Goal: Task Accomplishment & Management: Use online tool/utility

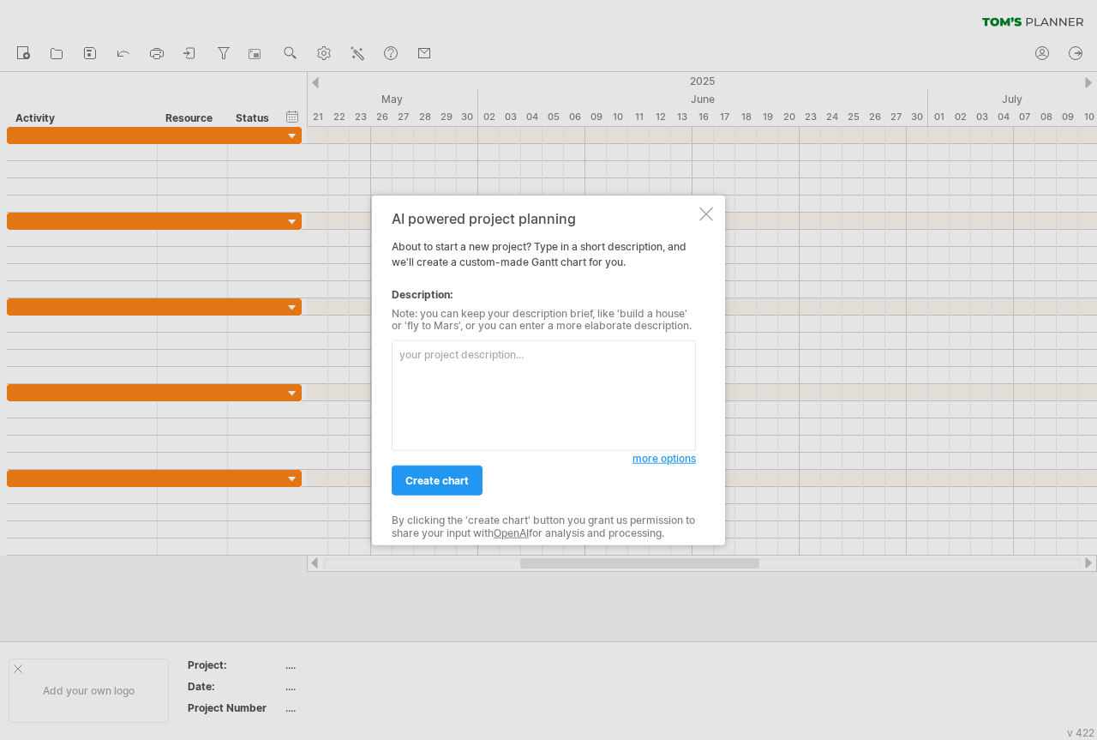
click at [471, 367] on textarea at bounding box center [544, 395] width 304 height 111
type textarea "lo ip：dolo sitametc adipisc elitse do：eius tempo incidid utlabor etdol magna al…"
click at [455, 490] on link "create chart" at bounding box center [437, 481] width 91 height 30
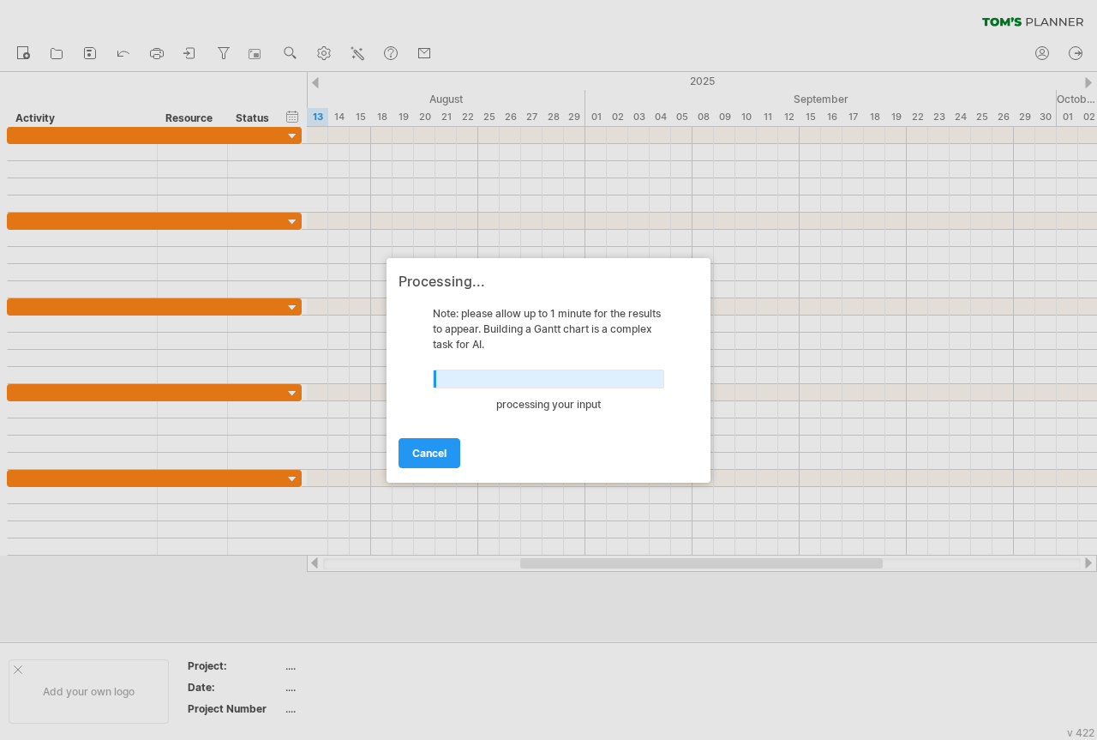
drag, startPoint x: 447, startPoint y: 436, endPoint x: 454, endPoint y: 428, distance: 10.3
click at [450, 430] on div "cancel" at bounding box center [549, 446] width 300 height 44
click at [449, 457] on link "cancel" at bounding box center [430, 453] width 62 height 30
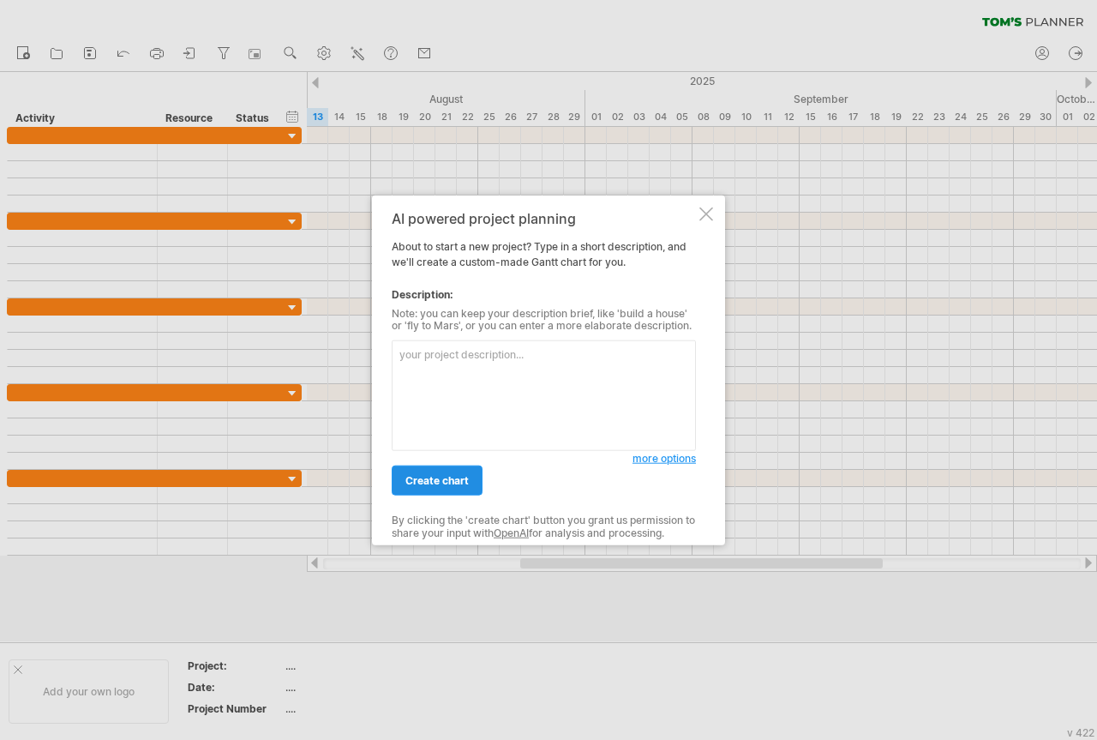
click at [466, 472] on link "create chart" at bounding box center [437, 481] width 91 height 30
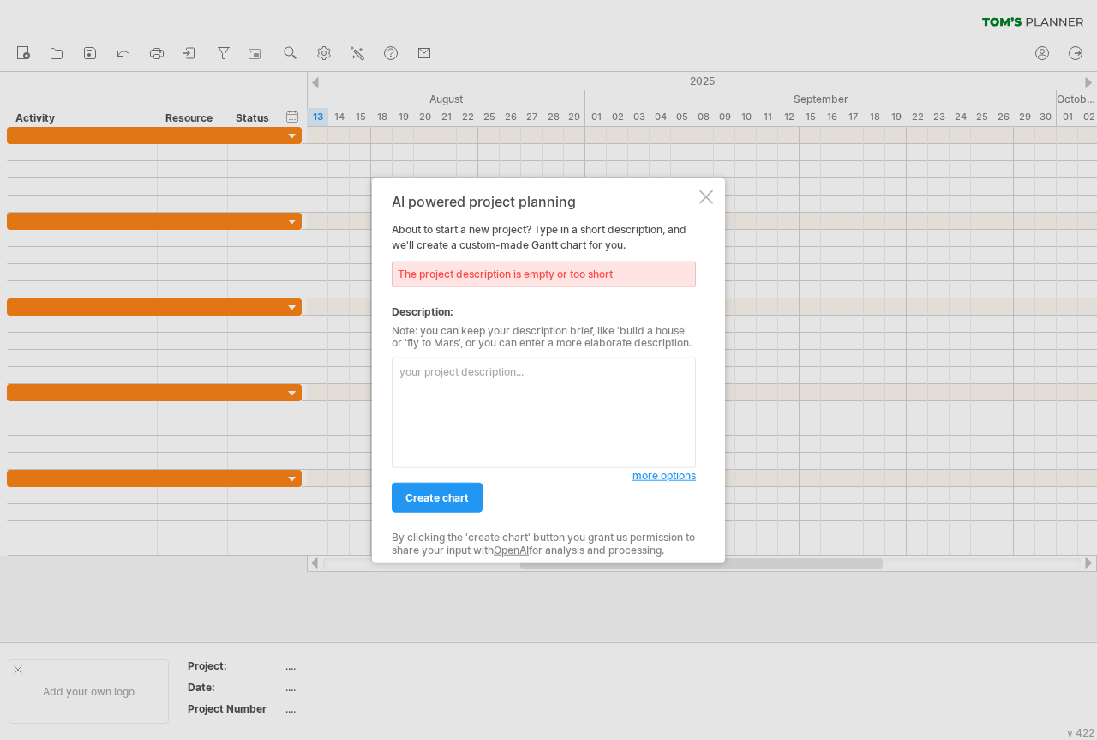
click at [702, 191] on div at bounding box center [707, 196] width 14 height 14
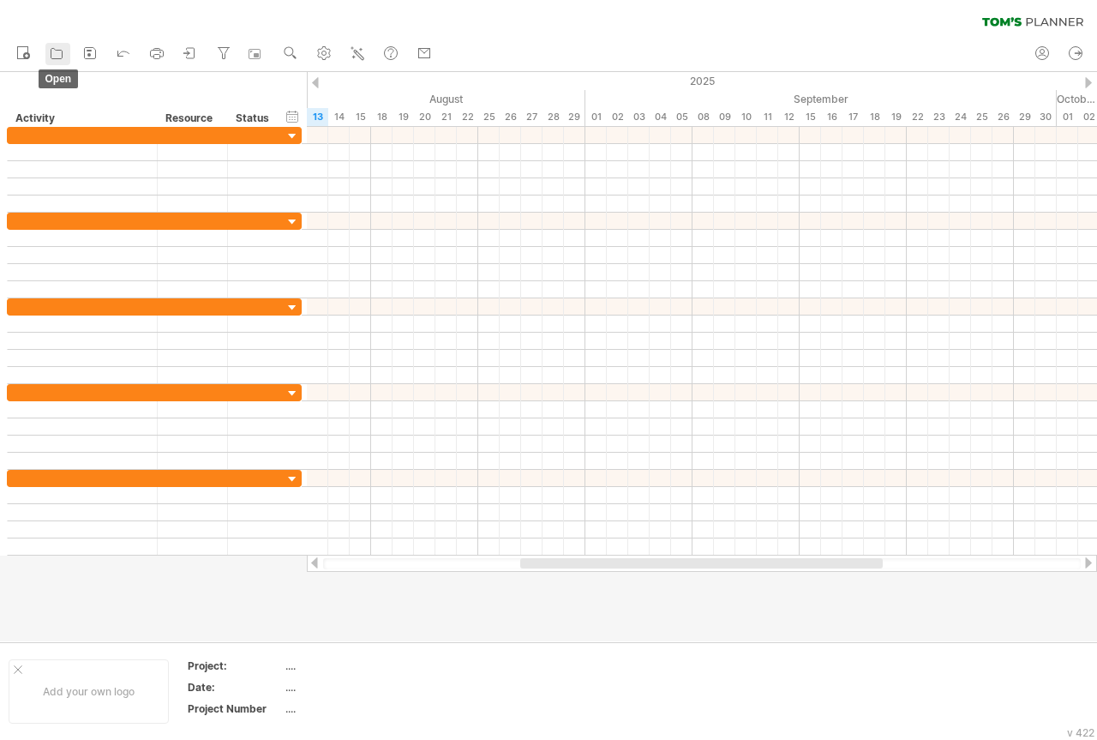
click at [50, 54] on icon at bounding box center [56, 53] width 17 height 17
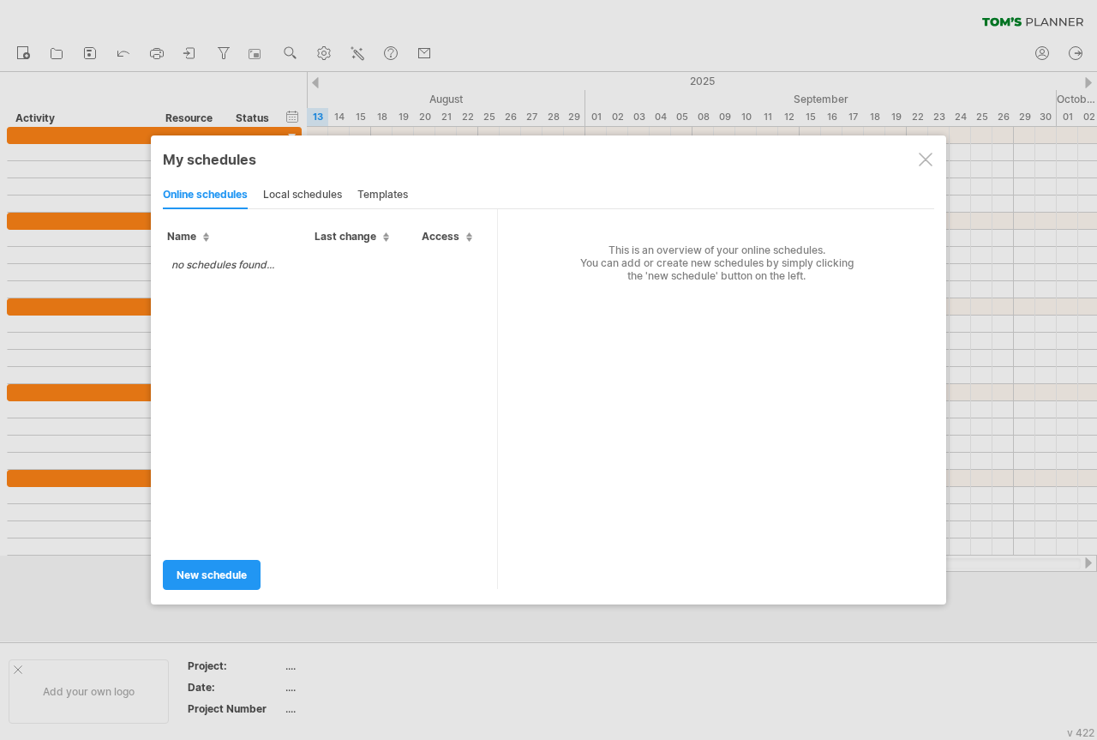
click at [322, 195] on div "local schedules" at bounding box center [302, 195] width 79 height 27
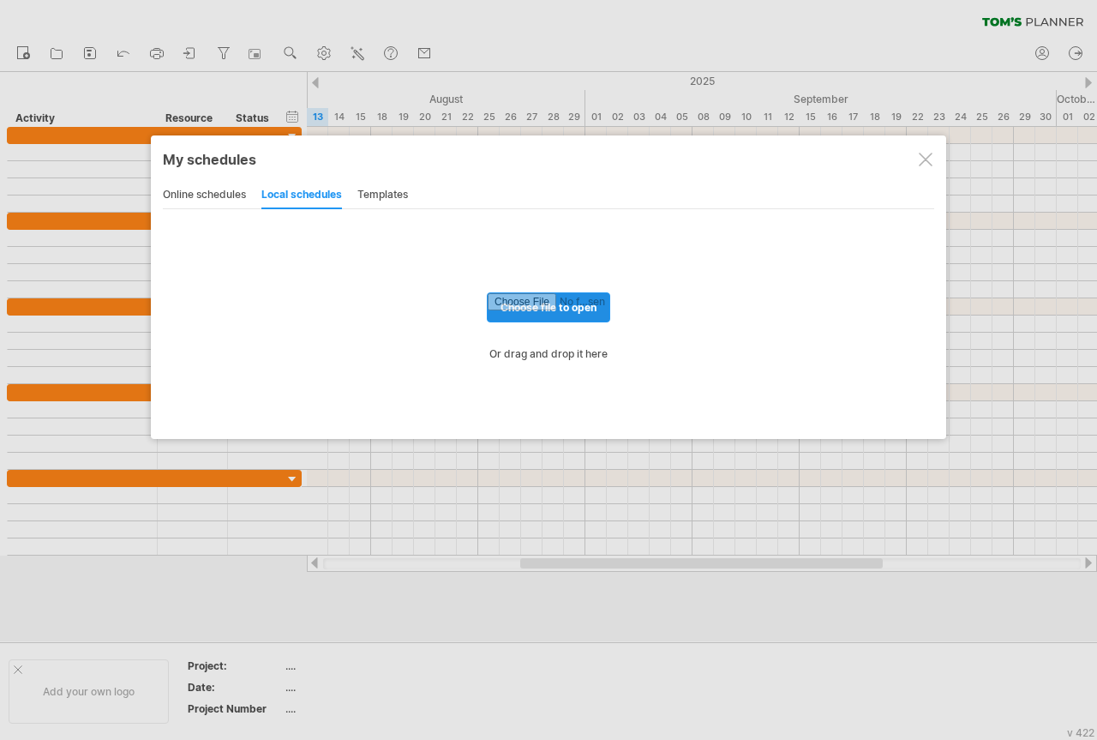
click at [553, 302] on input "file" at bounding box center [549, 307] width 122 height 28
type input "**********"
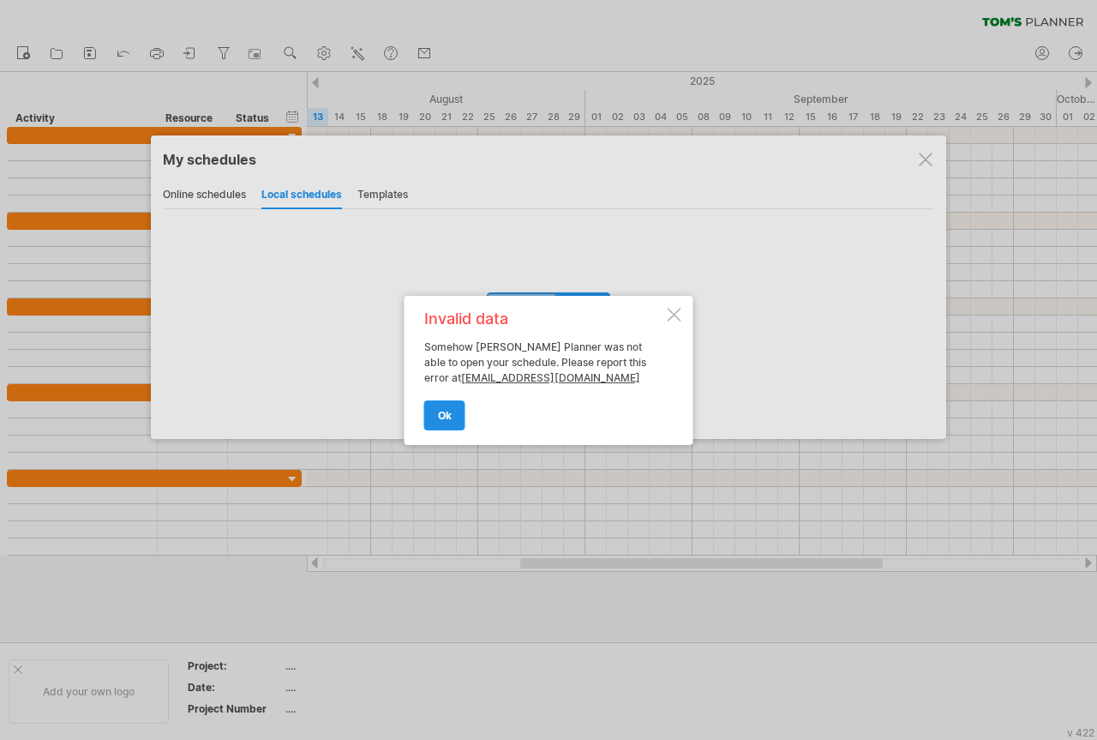
click at [446, 417] on span "ok" at bounding box center [445, 415] width 14 height 13
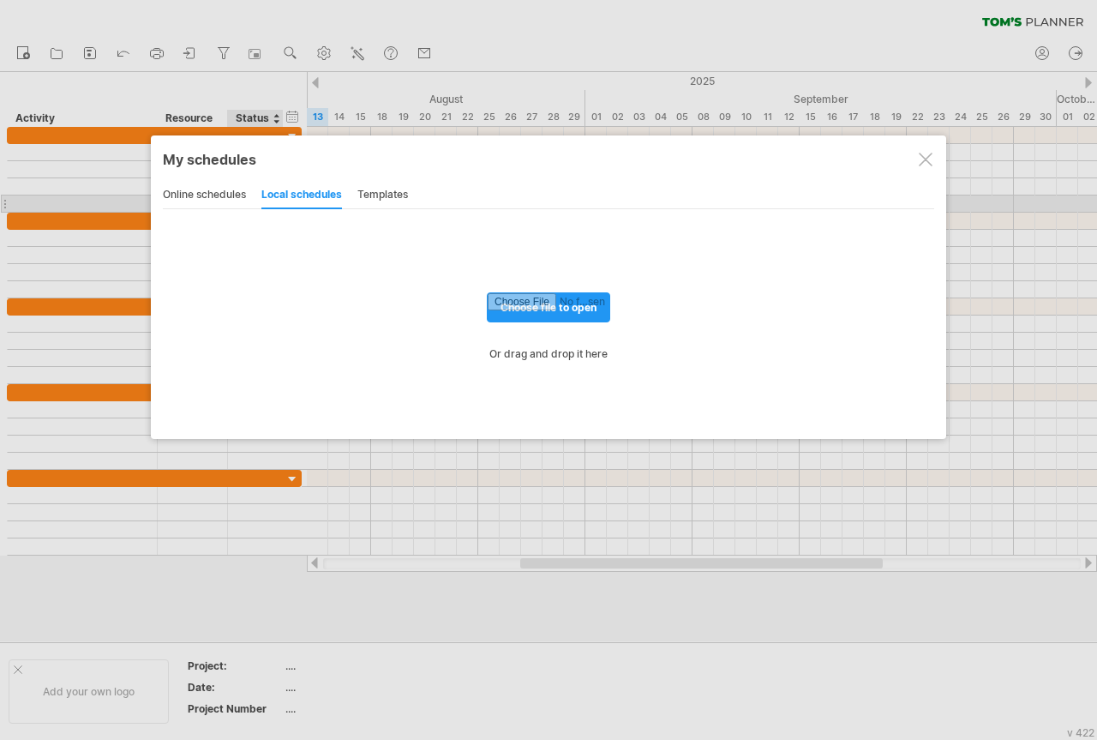
click at [232, 197] on div "online schedules" at bounding box center [204, 195] width 83 height 27
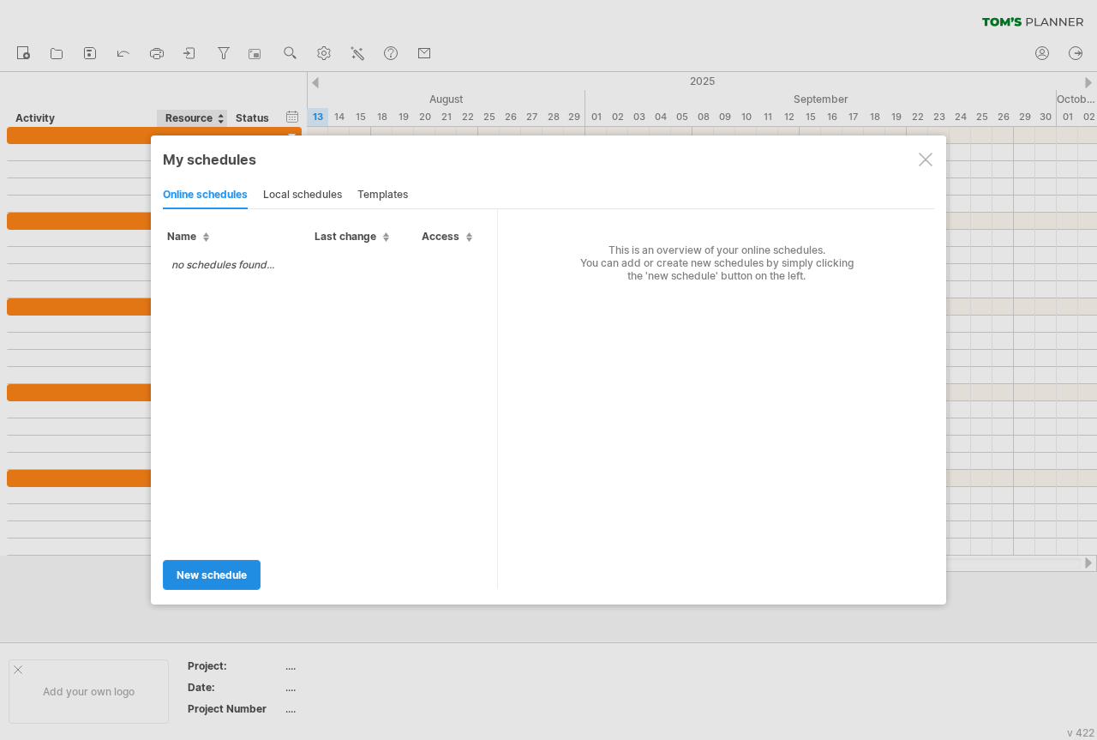
click at [225, 572] on span "new schedule" at bounding box center [212, 574] width 70 height 13
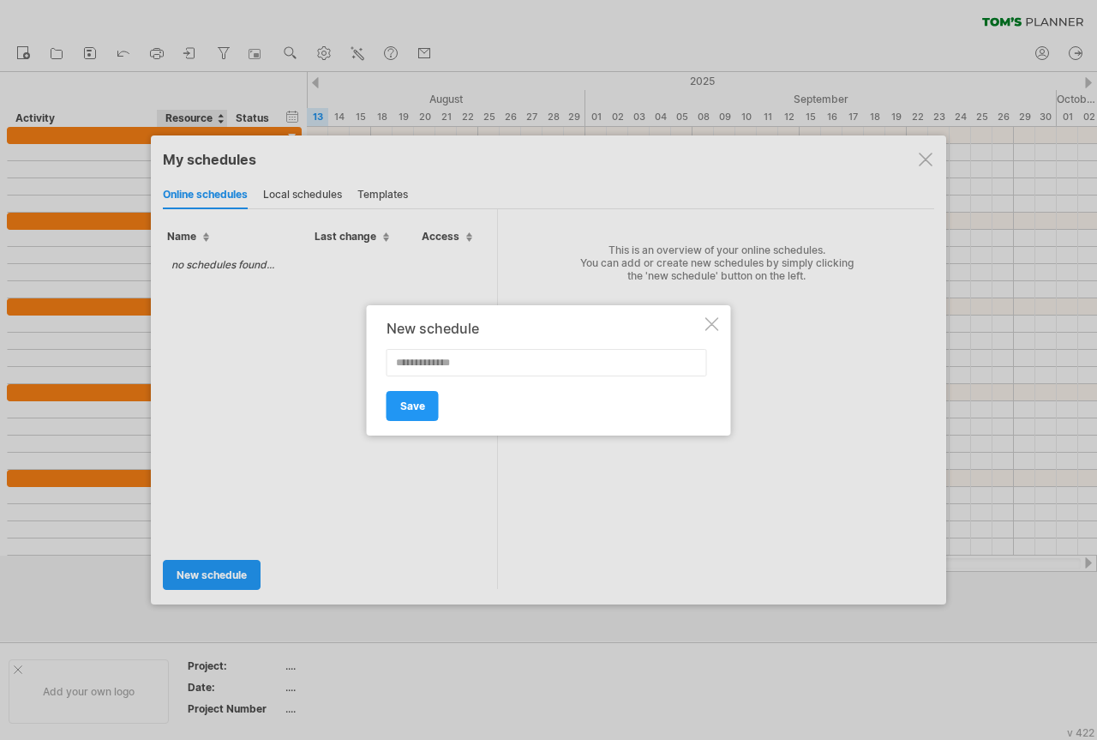
click at [715, 335] on div "New schedule Save" at bounding box center [549, 370] width 364 height 130
click at [691, 327] on div "New schedule" at bounding box center [545, 328] width 316 height 15
click at [709, 327] on div at bounding box center [713, 324] width 14 height 14
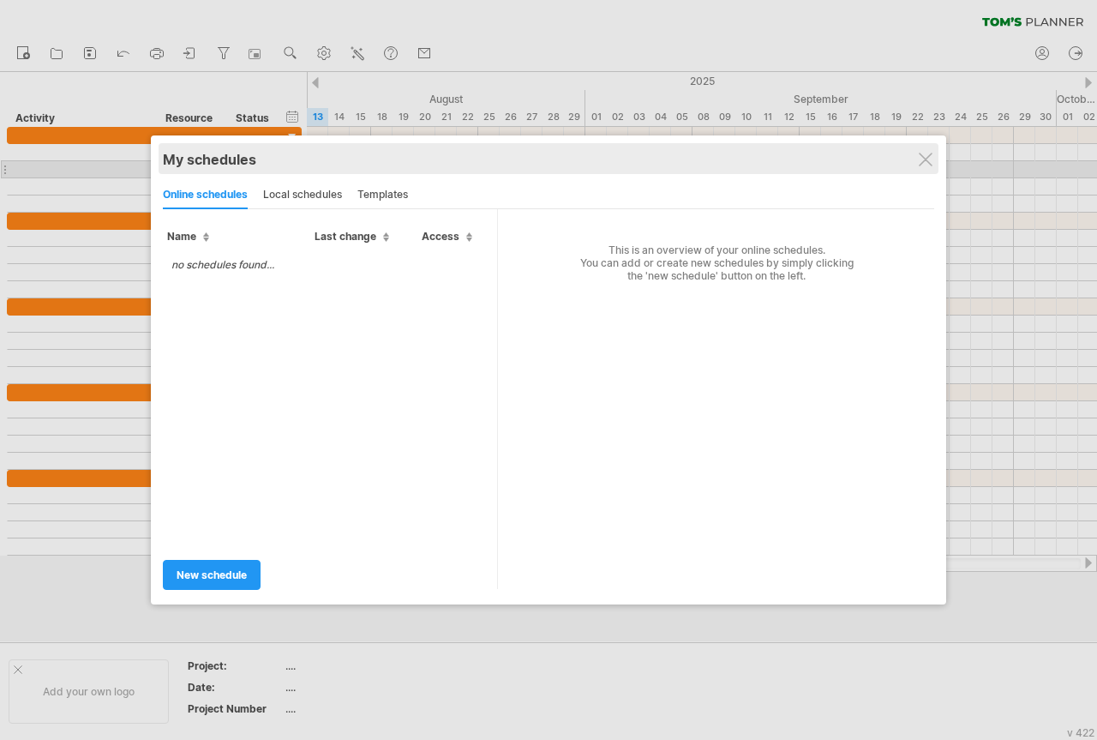
click at [923, 171] on div "My schedules share/collaborate online" at bounding box center [549, 158] width 772 height 31
click at [911, 167] on div "My schedules" at bounding box center [549, 159] width 772 height 17
click at [919, 167] on div "My schedules" at bounding box center [549, 159] width 772 height 17
click at [924, 167] on div "My schedules share/collaborate online" at bounding box center [549, 158] width 772 height 31
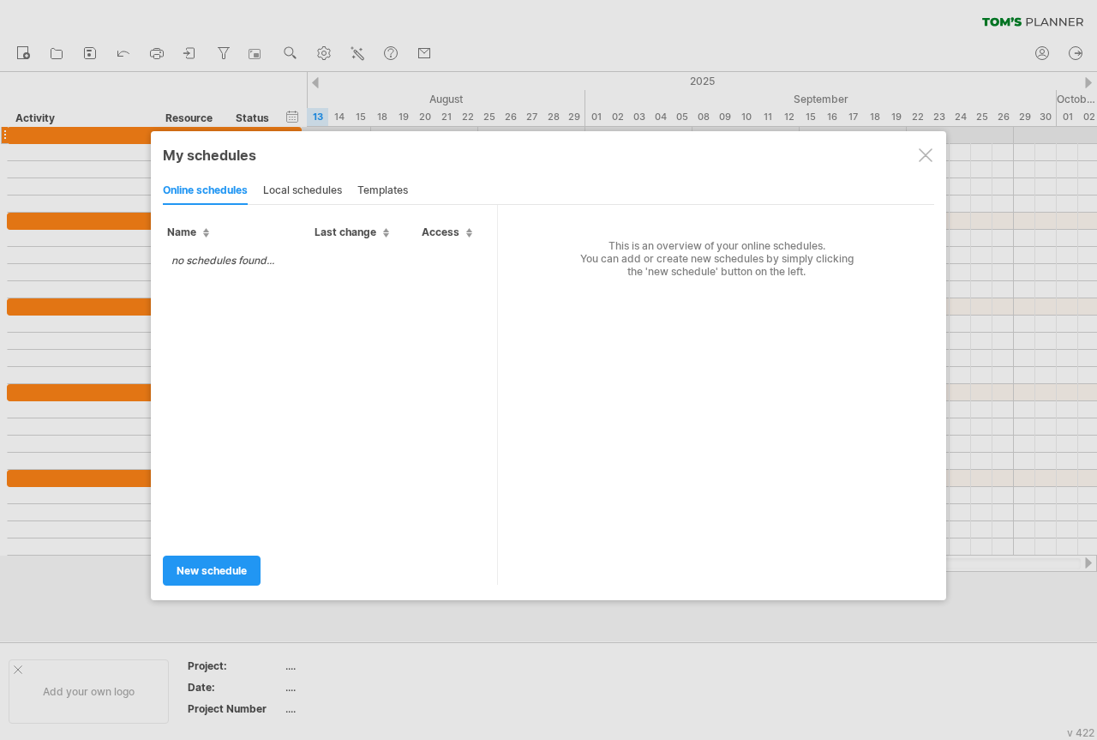
click at [929, 138] on div "My schedules share/collaborate online online schedules local schedules template…" at bounding box center [549, 365] width 796 height 469
click at [923, 157] on div at bounding box center [926, 155] width 14 height 14
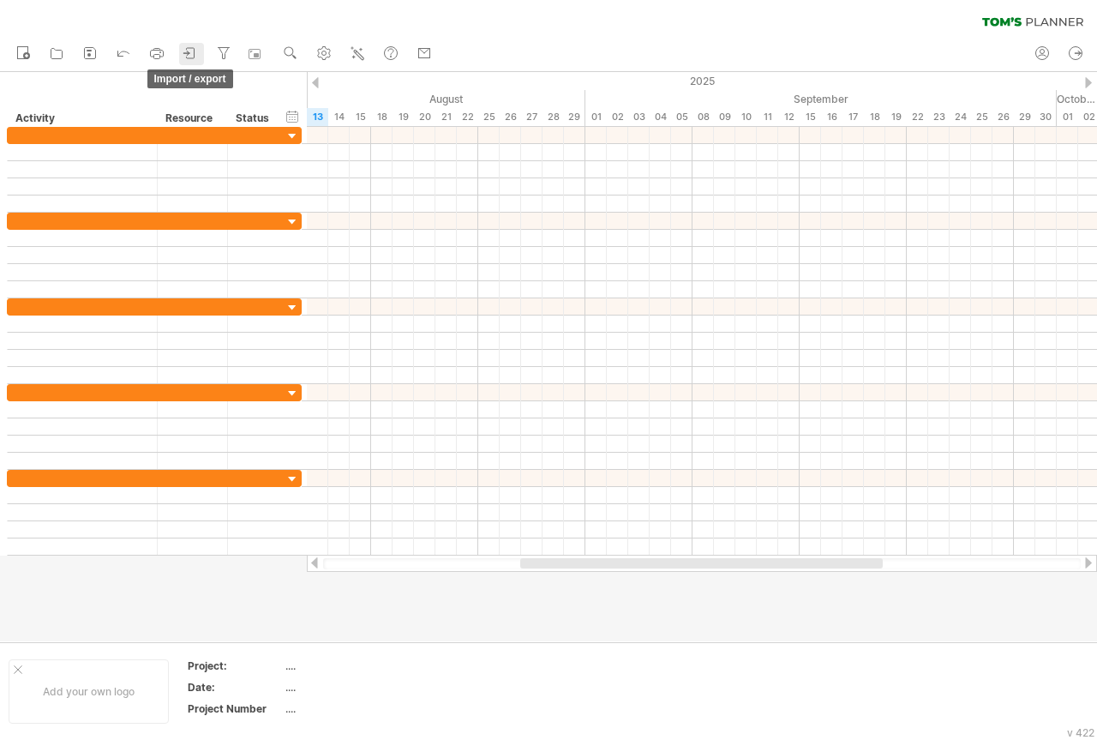
click at [196, 53] on icon at bounding box center [190, 53] width 17 height 17
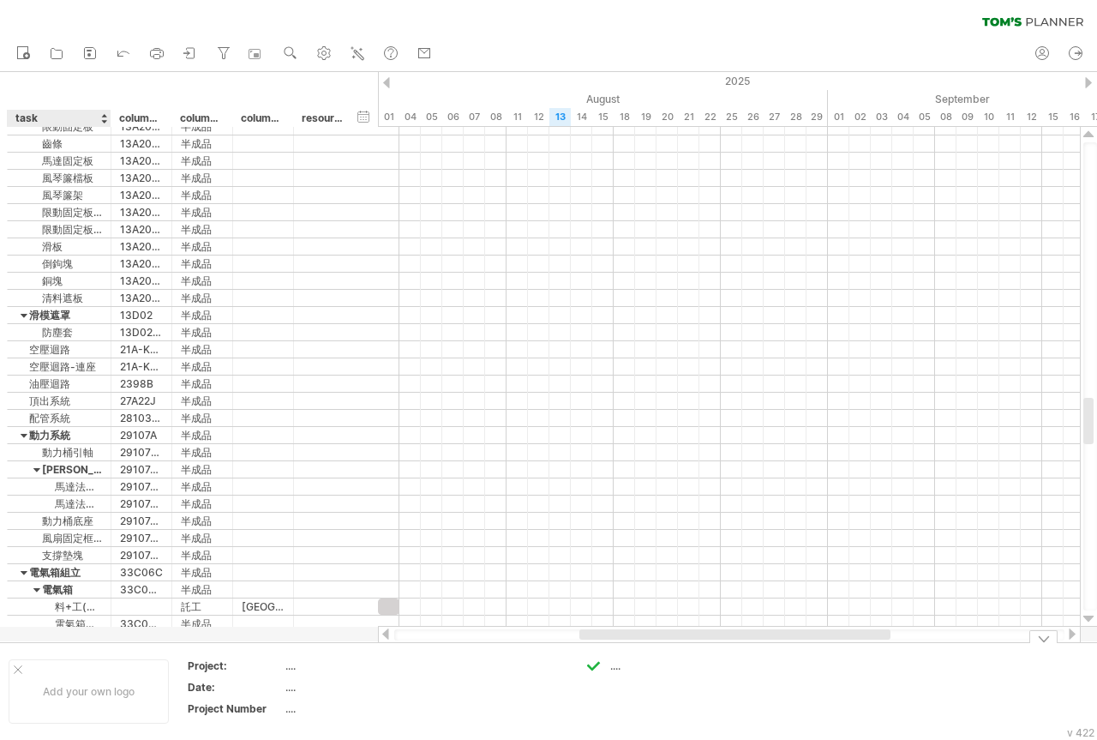
click at [14, 669] on div at bounding box center [18, 669] width 9 height 9
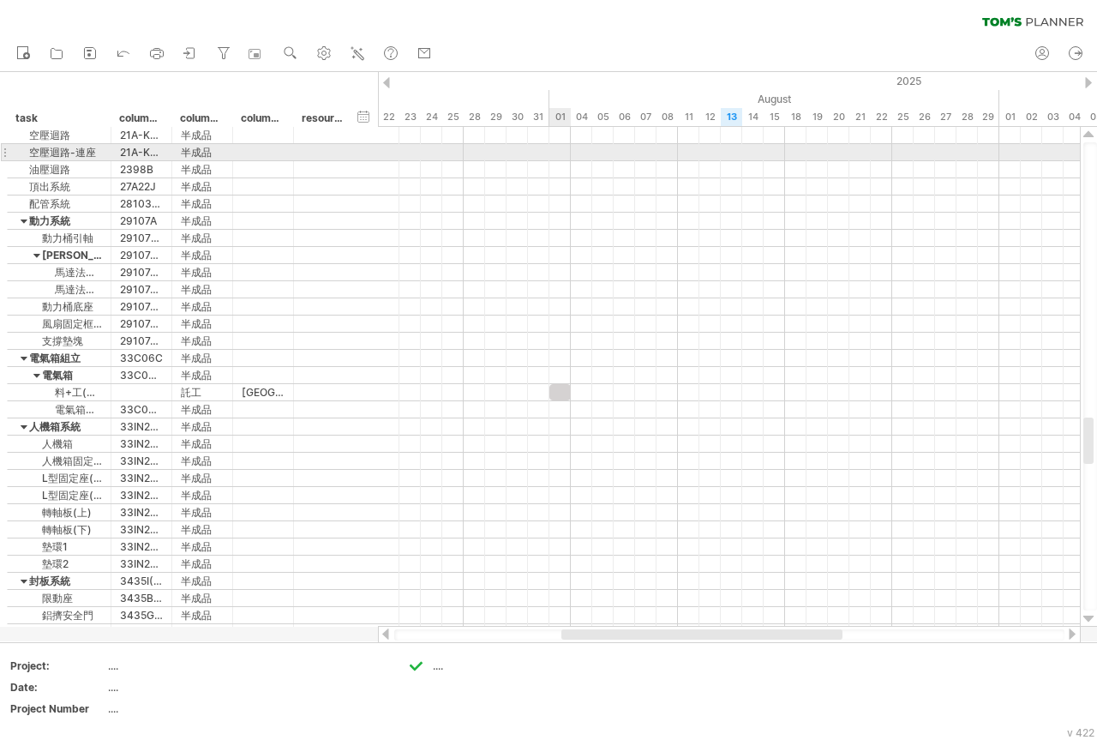
drag, startPoint x: 378, startPoint y: 125, endPoint x: 552, endPoint y: 156, distance: 176.8
click at [552, 156] on div "Trying to reach [DOMAIN_NAME] Connected again... processing file clear filter" at bounding box center [548, 370] width 1097 height 740
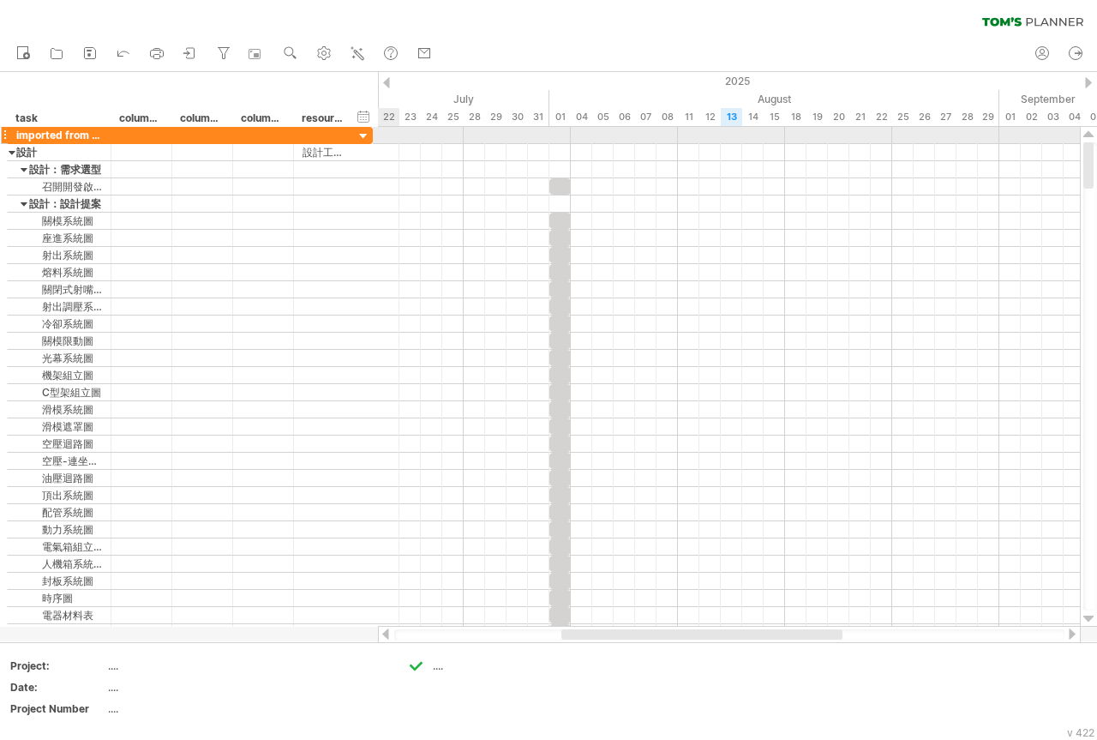
click at [366, 139] on div at bounding box center [364, 137] width 16 height 16
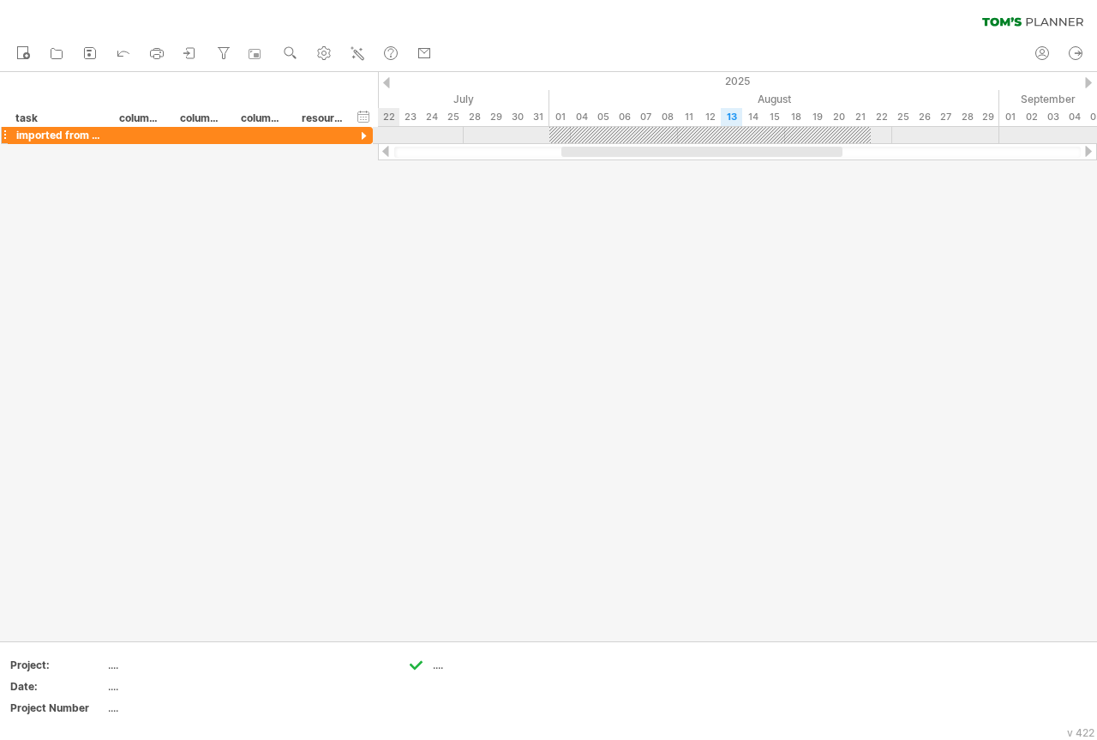
click at [363, 139] on div at bounding box center [364, 137] width 16 height 16
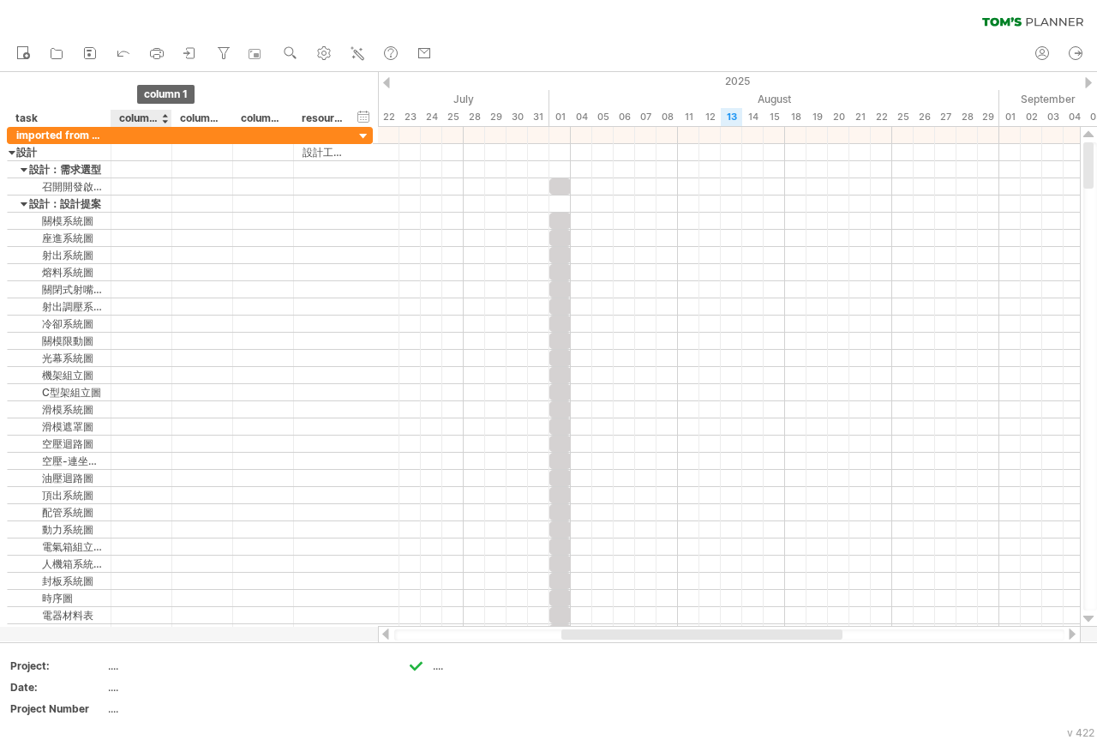
click at [144, 117] on div "column 1" at bounding box center [140, 118] width 43 height 17
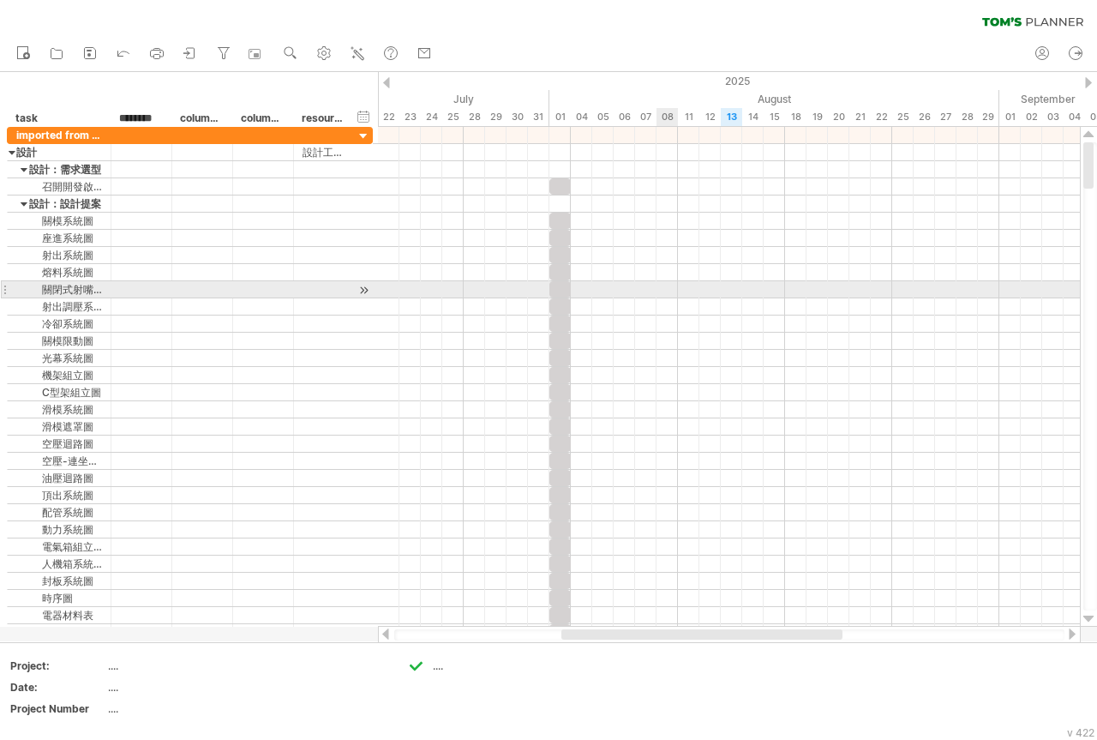
click at [666, 294] on div at bounding box center [729, 289] width 702 height 17
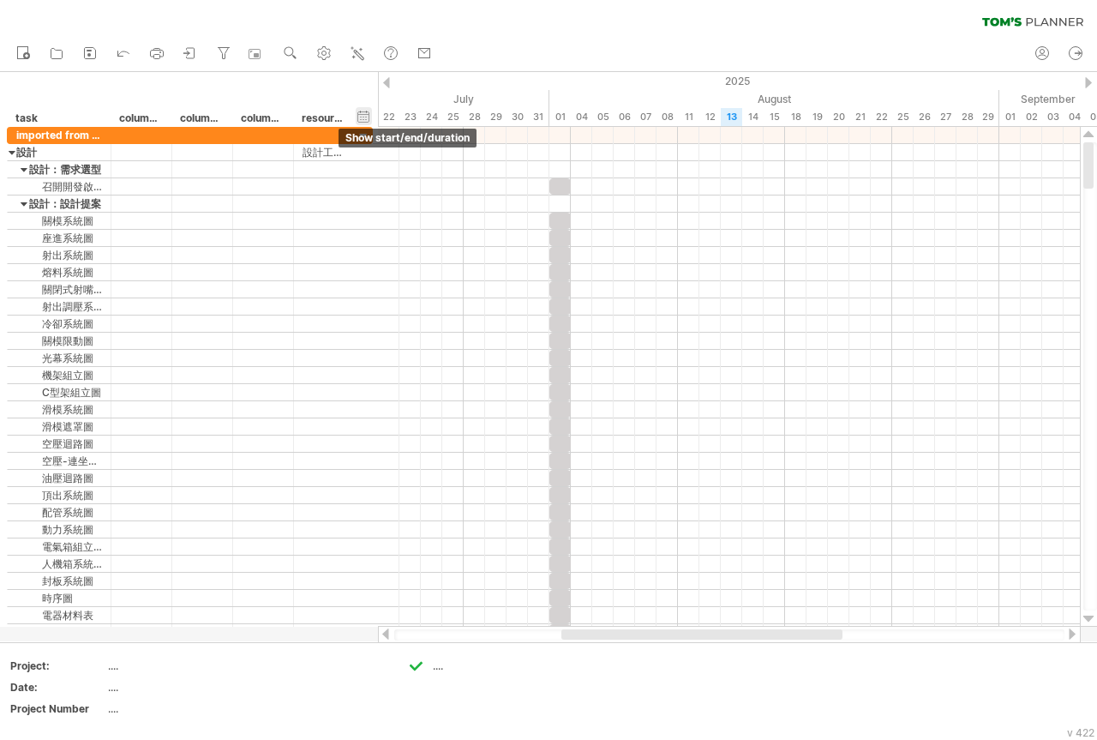
click at [367, 118] on div "hide start/end/duration show start/end/duration" at bounding box center [364, 116] width 16 height 18
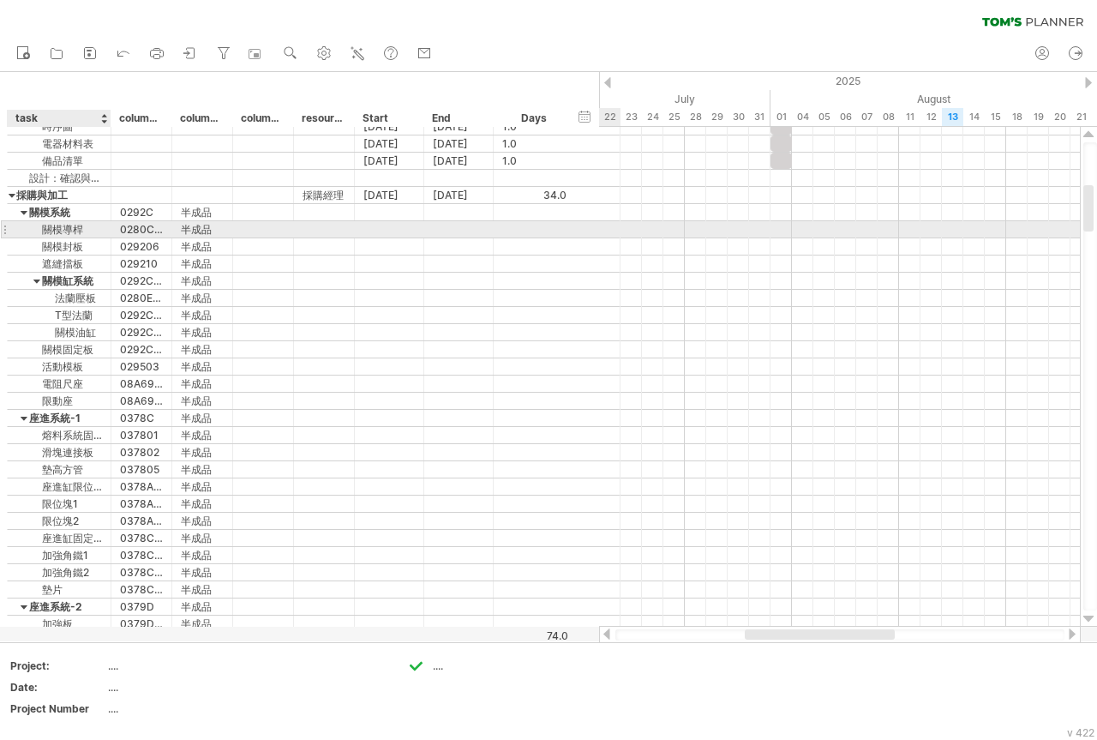
click at [97, 234] on div "關模導桿" at bounding box center [59, 229] width 86 height 16
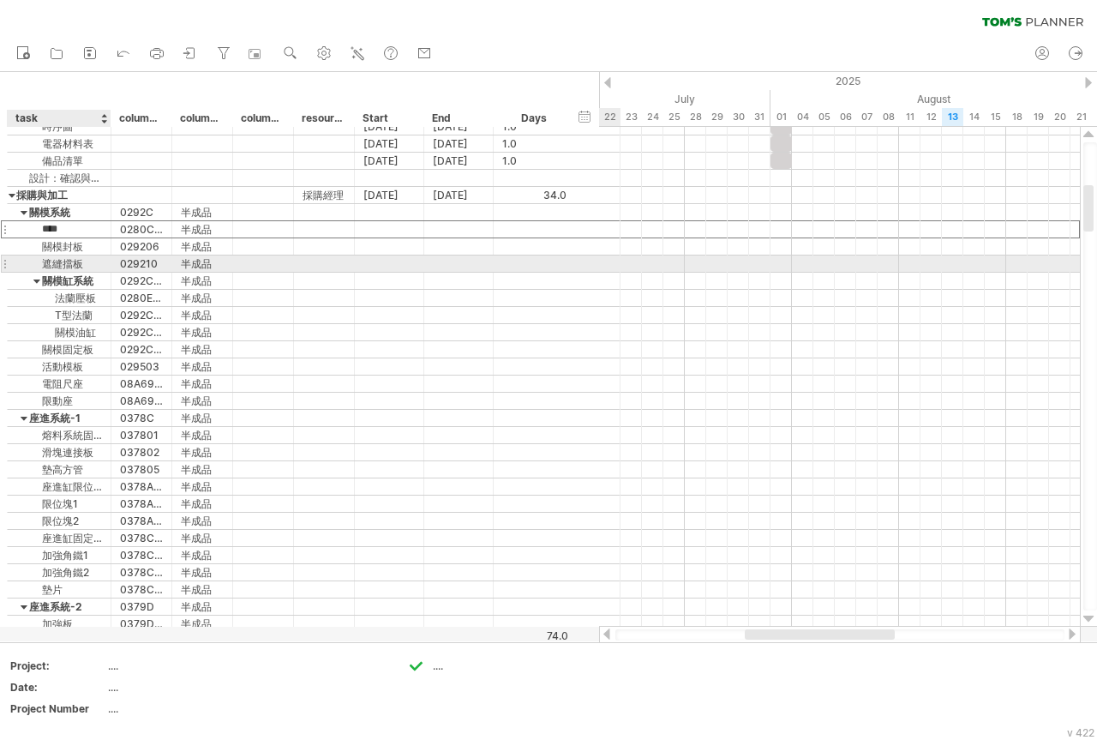
click at [148, 272] on div "**** 遮縫擋板 ****** 029210 *** 半成品" at bounding box center [300, 264] width 587 height 17
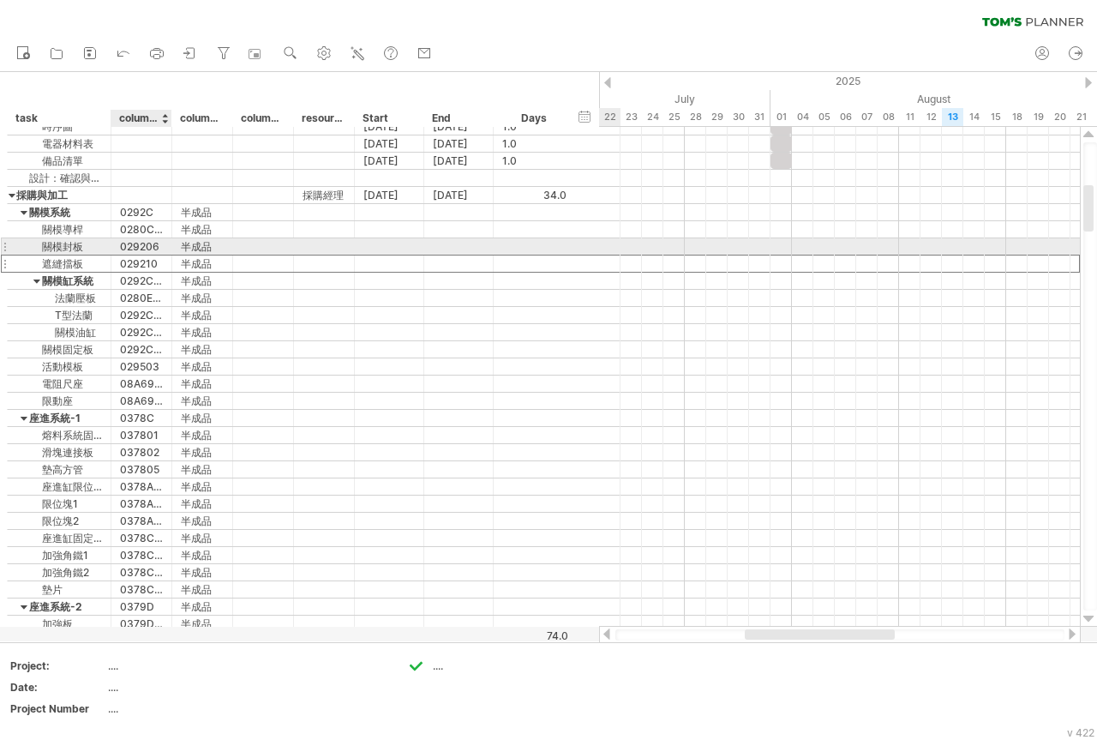
click at [165, 249] on div "****** 029206" at bounding box center [141, 246] width 61 height 16
click at [46, 245] on div "關模封板" at bounding box center [59, 246] width 86 height 16
click at [0, 0] on input "****" at bounding box center [0, 0] width 0 height 0
click at [9, 251] on div "**** 關模封板" at bounding box center [60, 246] width 104 height 16
click at [1, 245] on div at bounding box center [4, 247] width 7 height 18
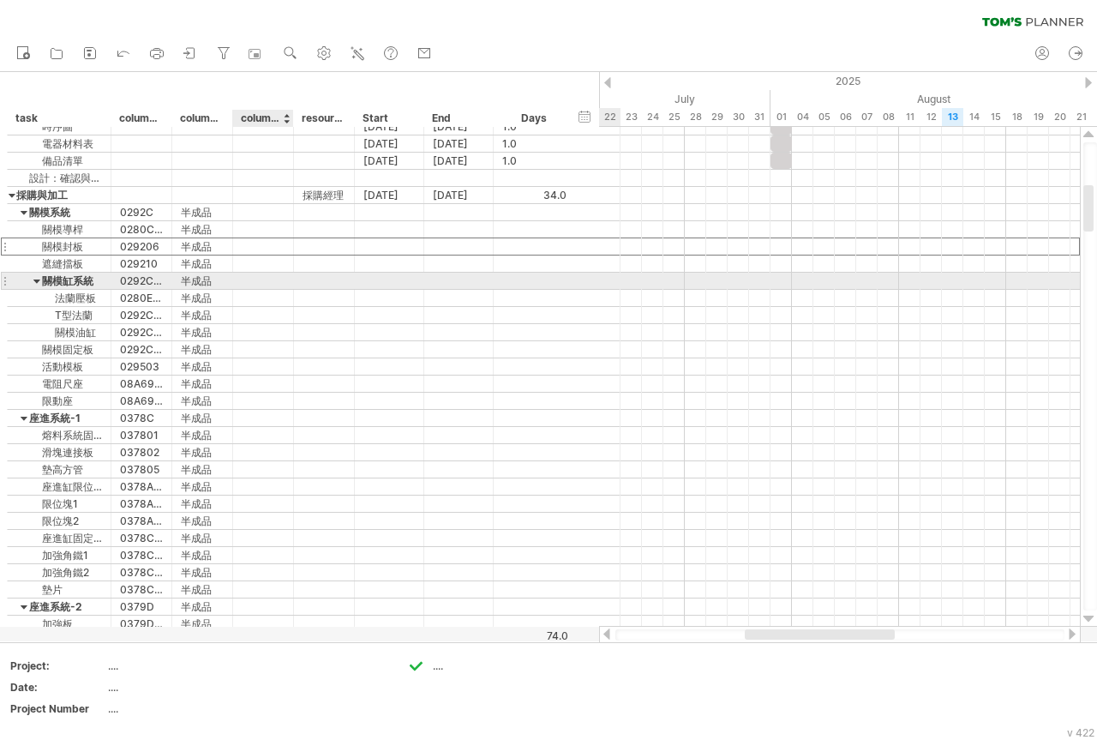
click at [274, 284] on div at bounding box center [263, 281] width 43 height 16
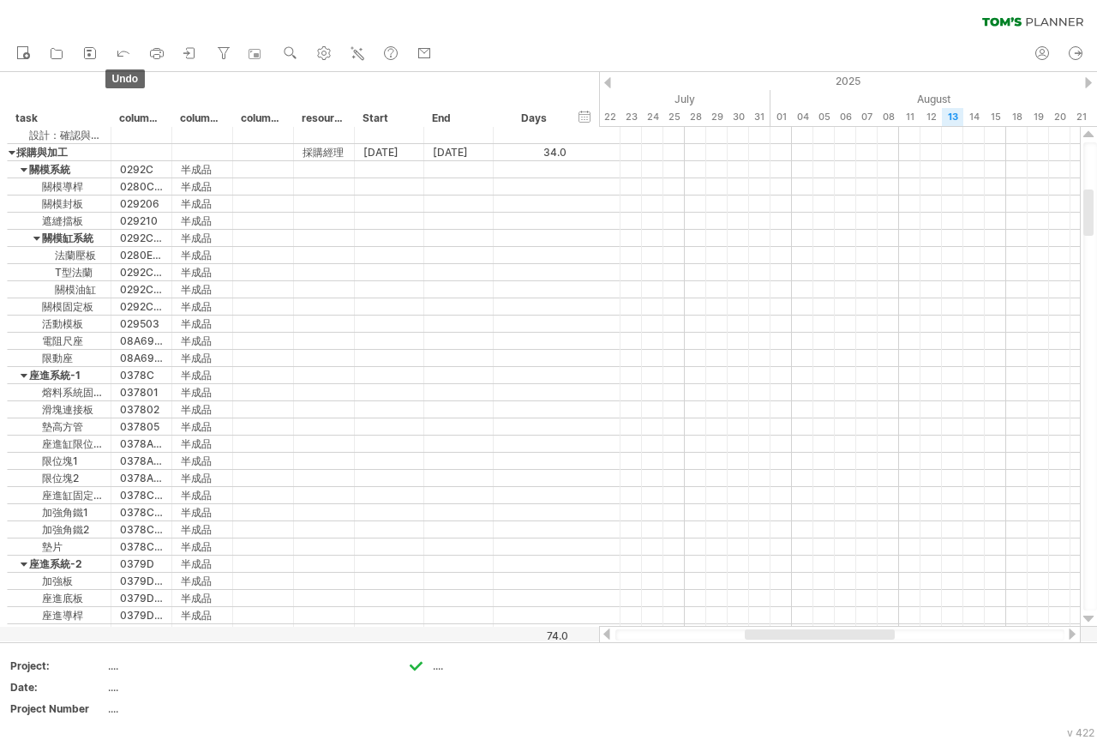
drag, startPoint x: 131, startPoint y: 47, endPoint x: 134, endPoint y: 38, distance: 9.8
click at [134, 42] on ul "new open" at bounding box center [224, 54] width 432 height 36
click at [119, 70] on ul "new open" at bounding box center [224, 54] width 432 height 36
click at [124, 67] on ul "new open" at bounding box center [224, 54] width 432 height 36
click at [126, 65] on ul "new open" at bounding box center [224, 54] width 432 height 36
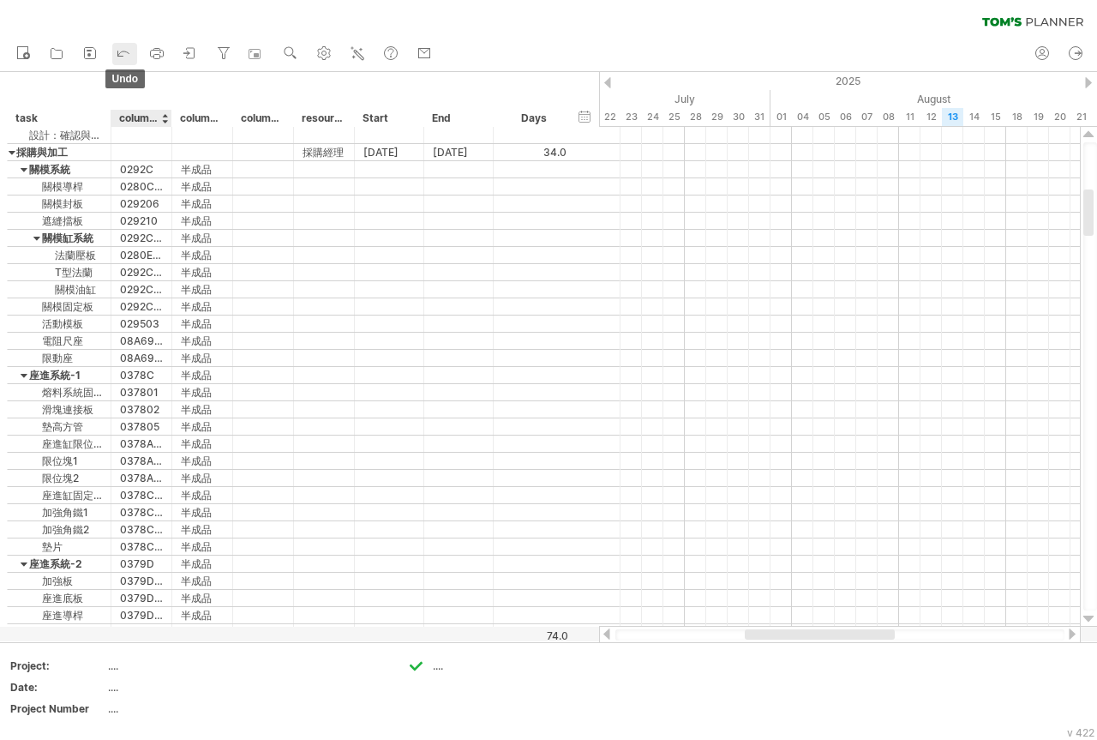
click at [129, 62] on div at bounding box center [123, 53] width 17 height 17
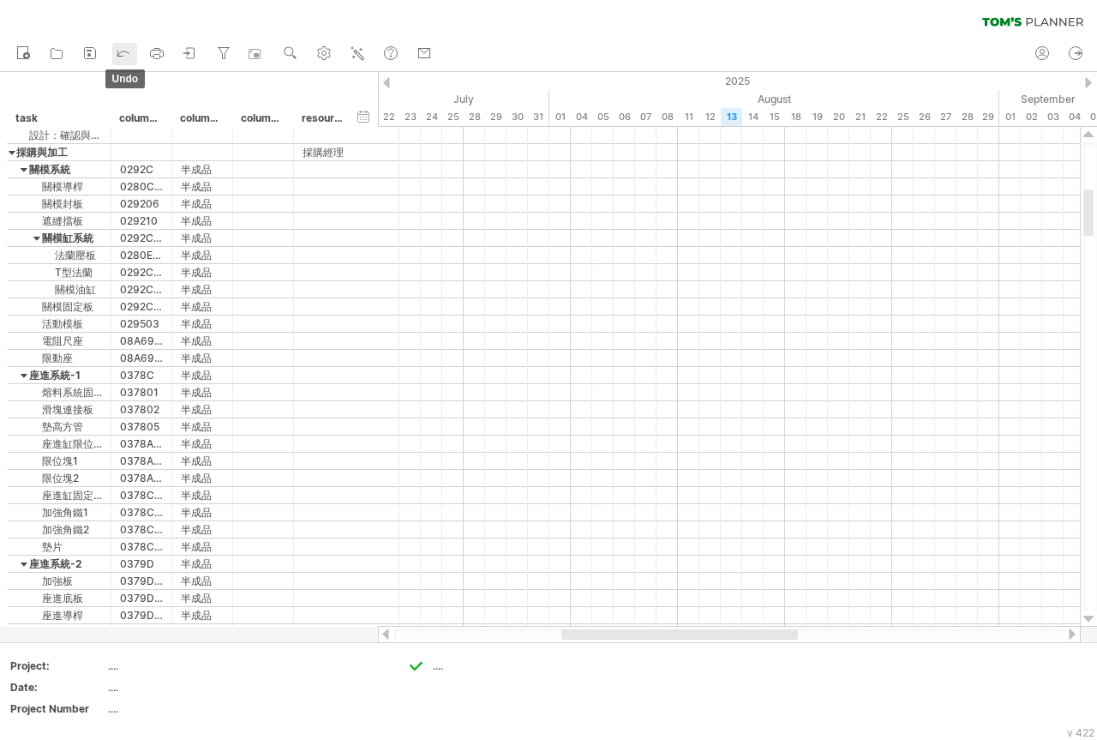
click at [129, 50] on icon at bounding box center [123, 52] width 17 height 17
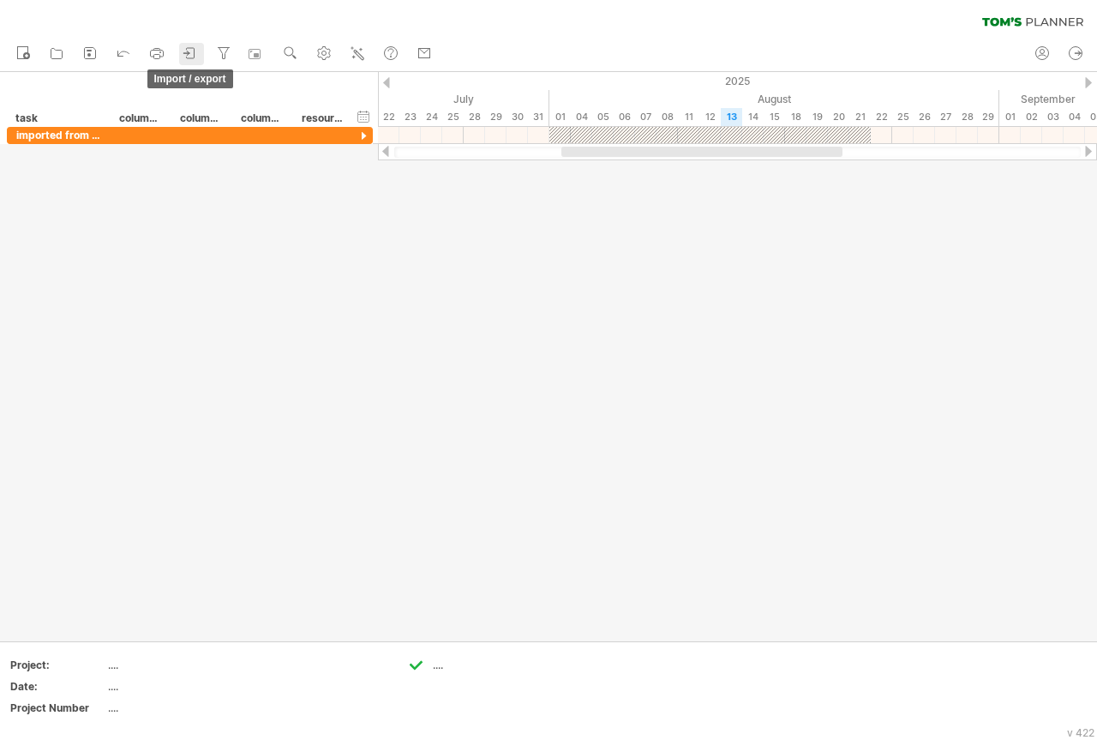
click at [190, 59] on icon at bounding box center [190, 53] width 17 height 17
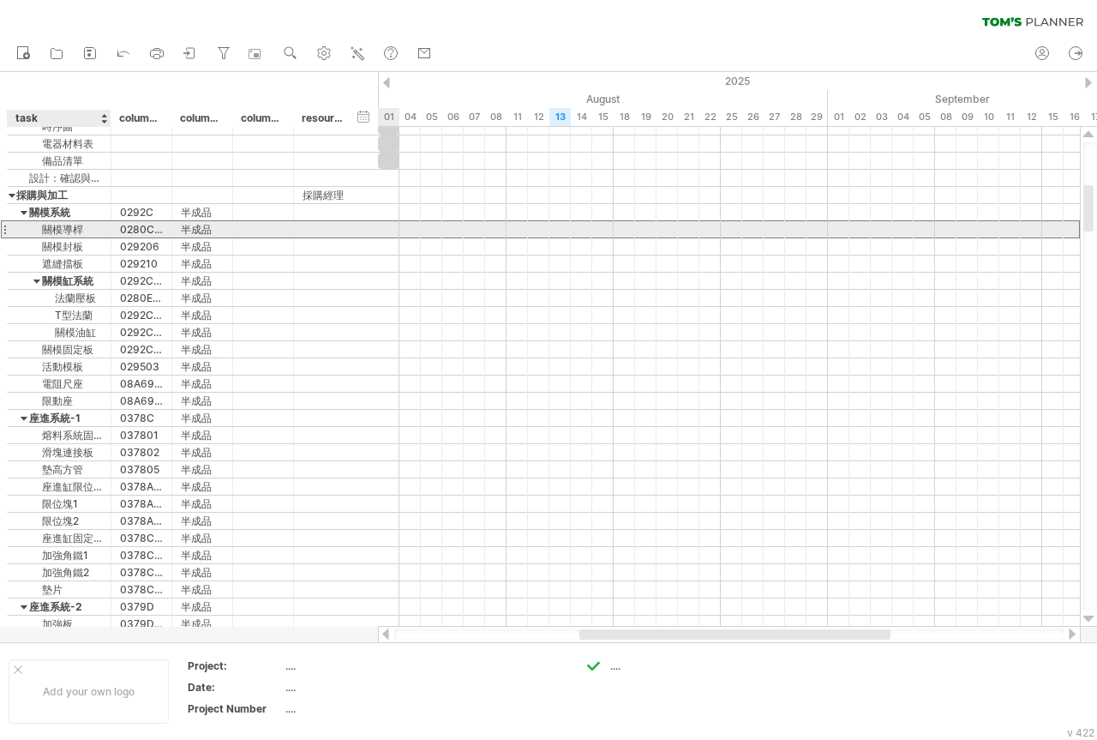
click at [51, 229] on div "關模導桿" at bounding box center [59, 229] width 86 height 16
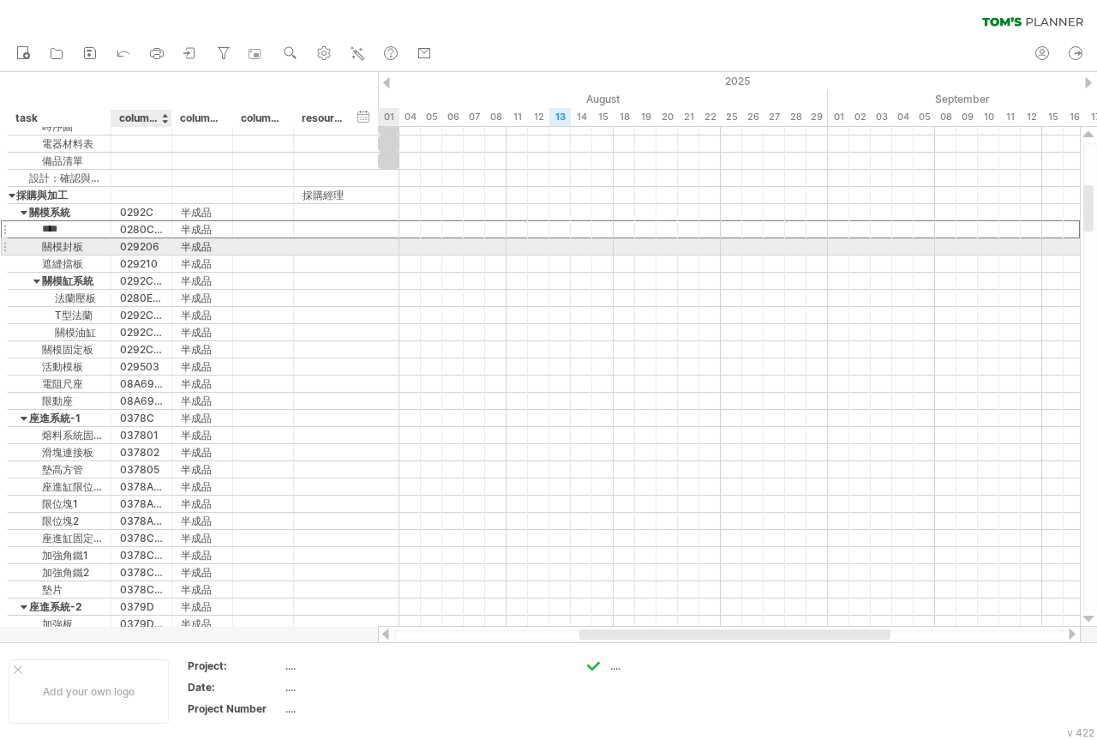
click at [123, 242] on div "029206" at bounding box center [141, 246] width 43 height 16
click at [79, 257] on div "遮縫擋板" at bounding box center [59, 264] width 86 height 16
